Goal: Task Accomplishment & Management: Use online tool/utility

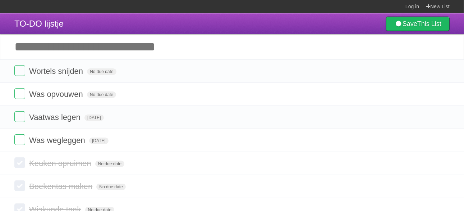
click at [70, 54] on input "Add another task" at bounding box center [232, 46] width 464 height 25
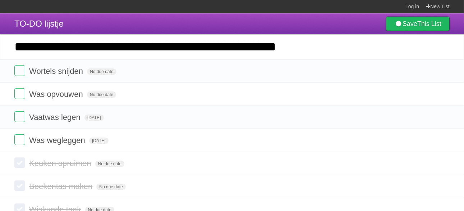
type input "**********"
click input "*********" at bounding box center [0, 0] width 0 height 0
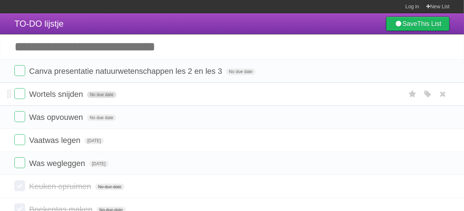
click at [105, 93] on span "No due date" at bounding box center [101, 94] width 29 height 6
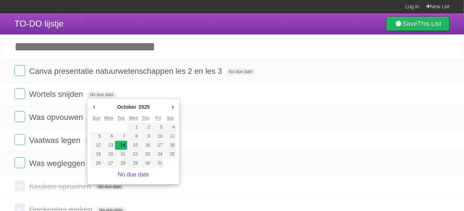
type span "[DATE]"
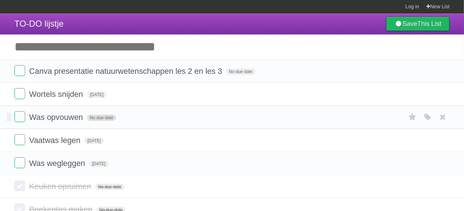
click at [113, 120] on span "No due date" at bounding box center [101, 117] width 29 height 6
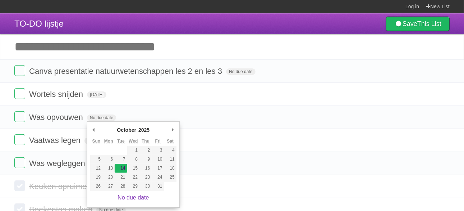
type span "[DATE]"
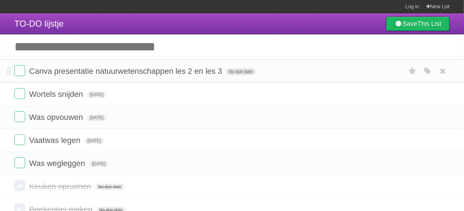
click at [250, 72] on span "No due date" at bounding box center [240, 71] width 29 height 6
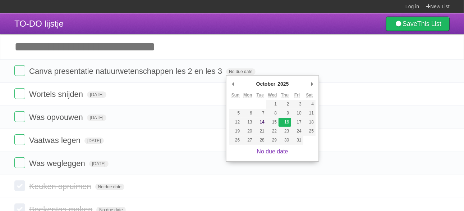
type span "[DATE]"
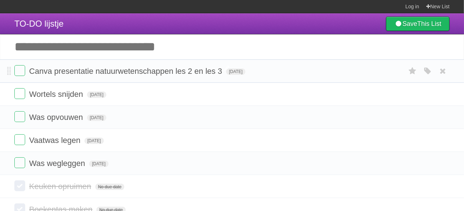
click at [204, 72] on span "Canva presentatie natuurwetenschappen les 2 en les 3" at bounding box center [126, 71] width 195 height 9
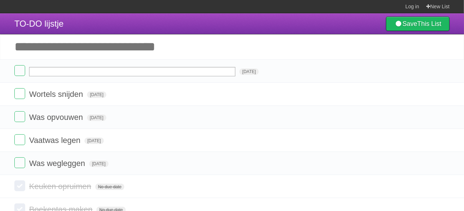
drag, startPoint x: 440, startPoint y: 72, endPoint x: 286, endPoint y: 26, distance: 161.3
click at [440, 72] on icon at bounding box center [443, 71] width 10 height 12
click at [442, 71] on icon at bounding box center [443, 71] width 10 height 12
